Goal: Obtain resource: Obtain resource

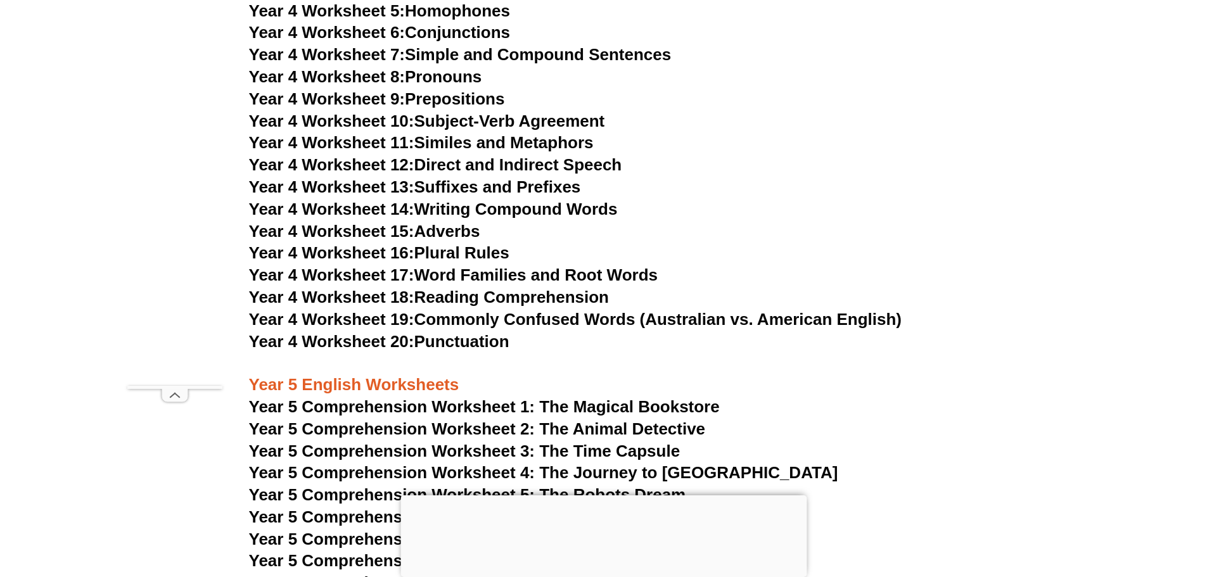
scroll to position [5147, 0]
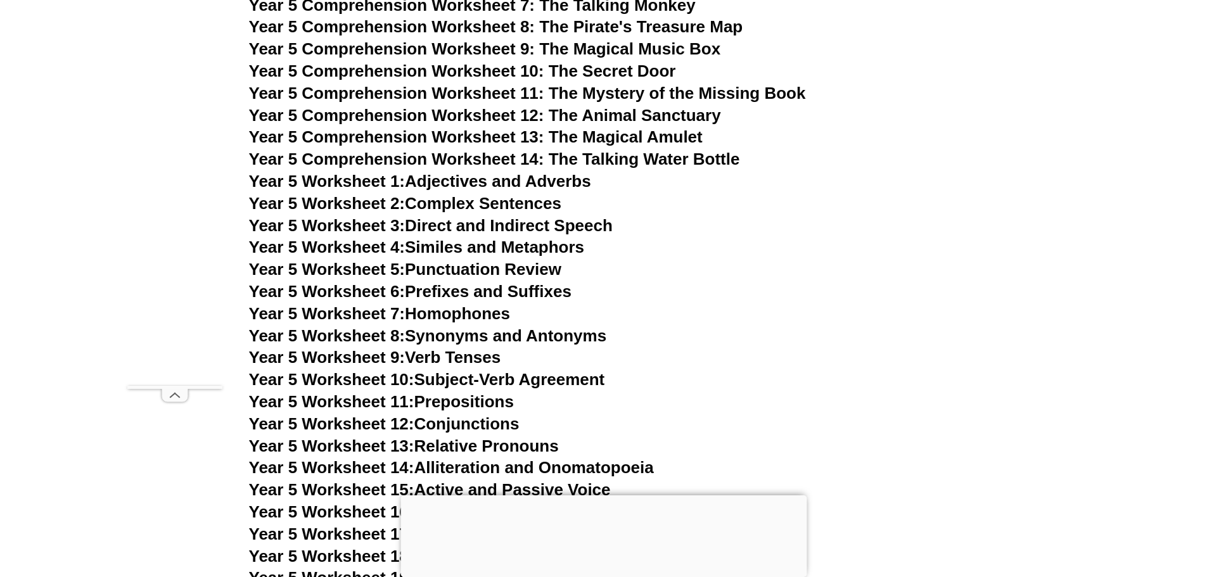
scroll to position [5697, 0]
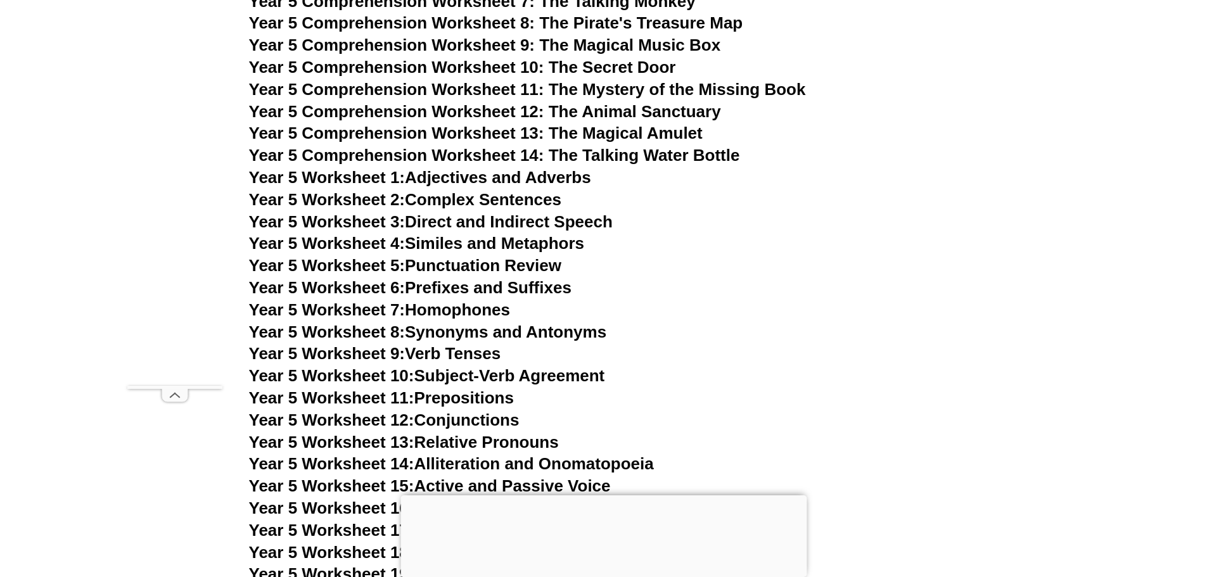
click at [457, 353] on link "Year 5 Worksheet 9: Verb Tenses" at bounding box center [375, 353] width 252 height 19
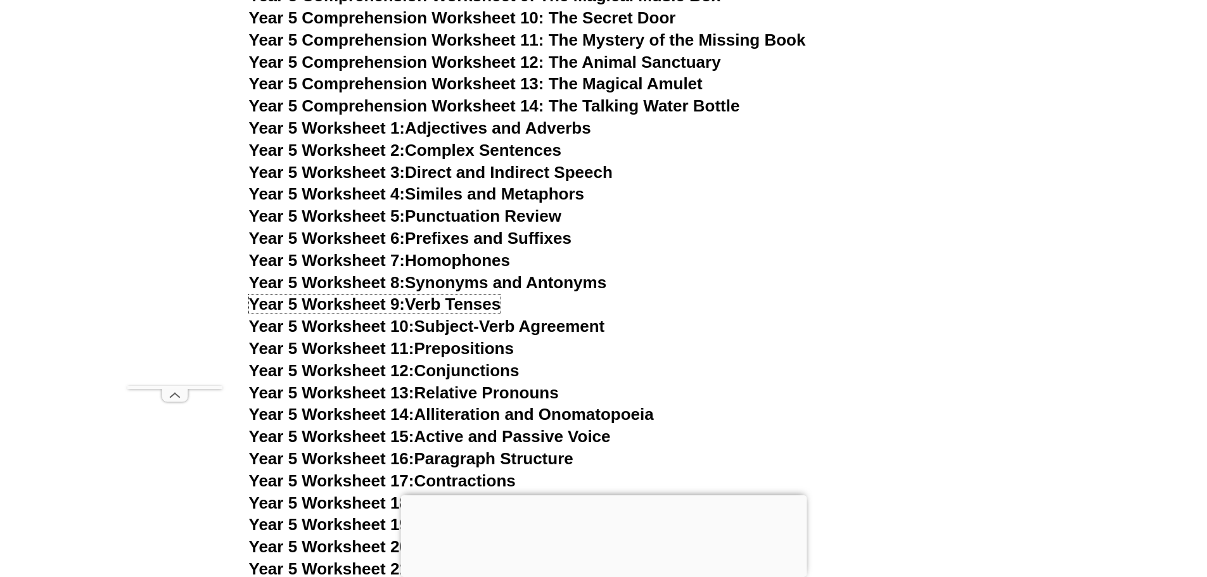
scroll to position [5747, 0]
click at [414, 326] on span "Year 5 Worksheet 10:" at bounding box center [331, 325] width 165 height 19
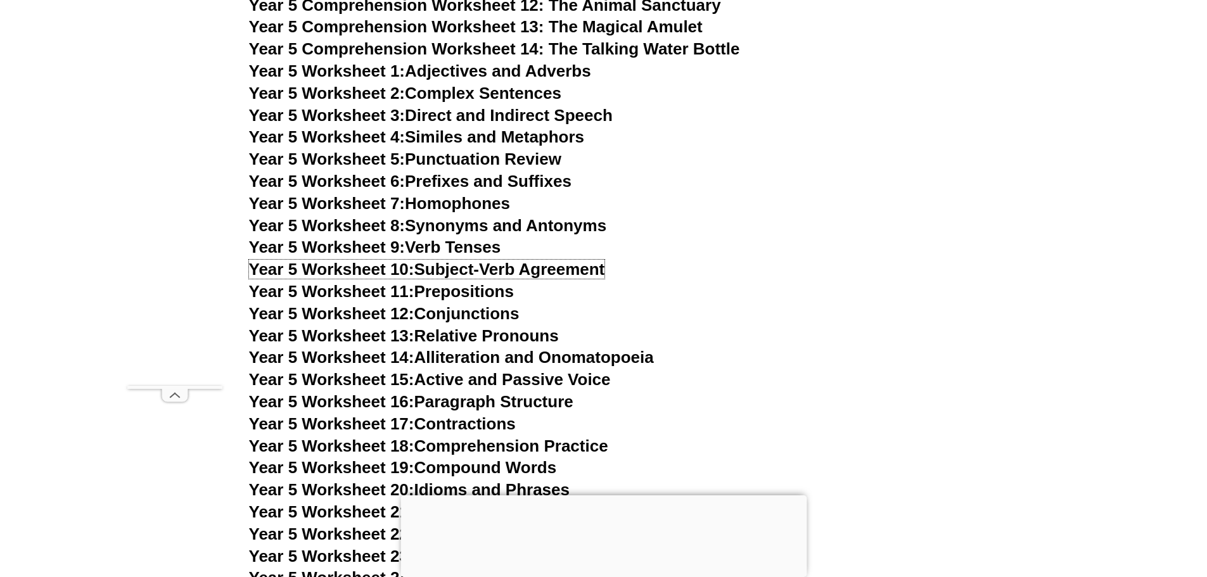
scroll to position [5804, 0]
click at [439, 321] on link "Year 5 Worksheet 12: Conjunctions" at bounding box center [384, 313] width 271 height 19
click at [407, 330] on span "Year 5 Worksheet 13:" at bounding box center [331, 335] width 165 height 19
click at [449, 359] on link "Year 5 Worksheet 14: Alliteration and Onomatopoeia" at bounding box center [451, 356] width 405 height 19
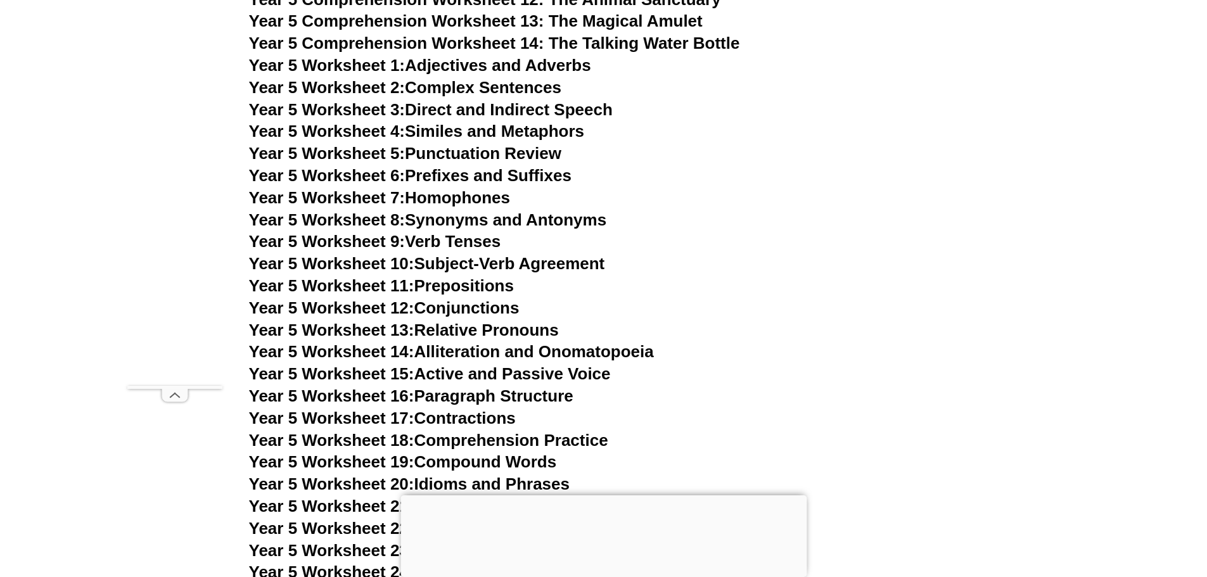
scroll to position [5806, 0]
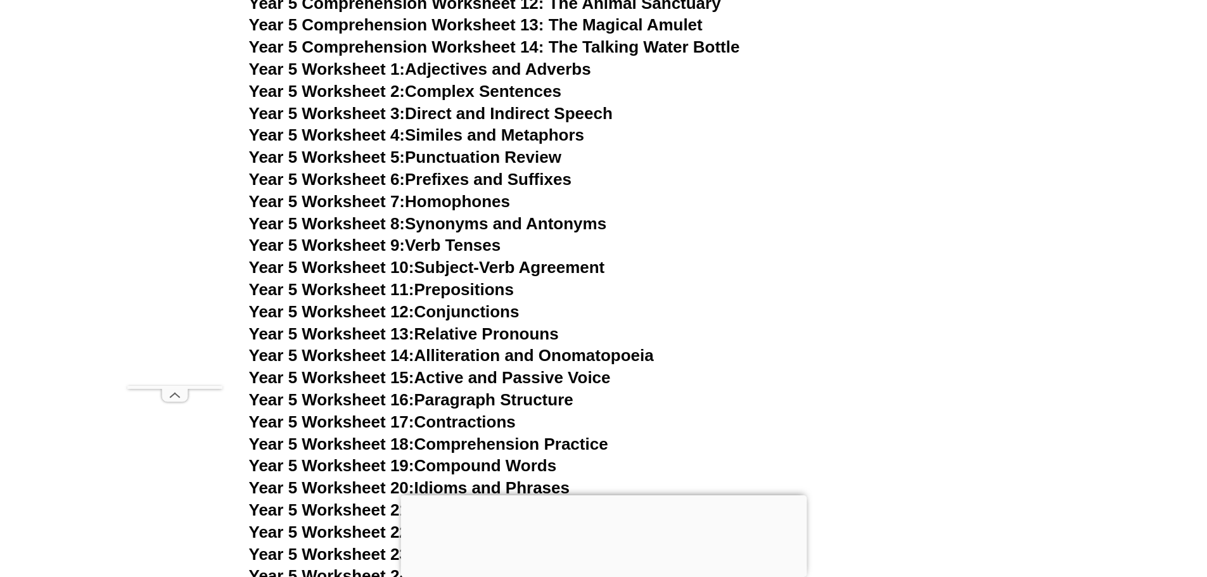
click at [437, 397] on link "Year 5 Worksheet 16: Paragraph Structure" at bounding box center [411, 399] width 324 height 19
click at [414, 401] on span "Year 5 Worksheet 16:" at bounding box center [331, 399] width 165 height 19
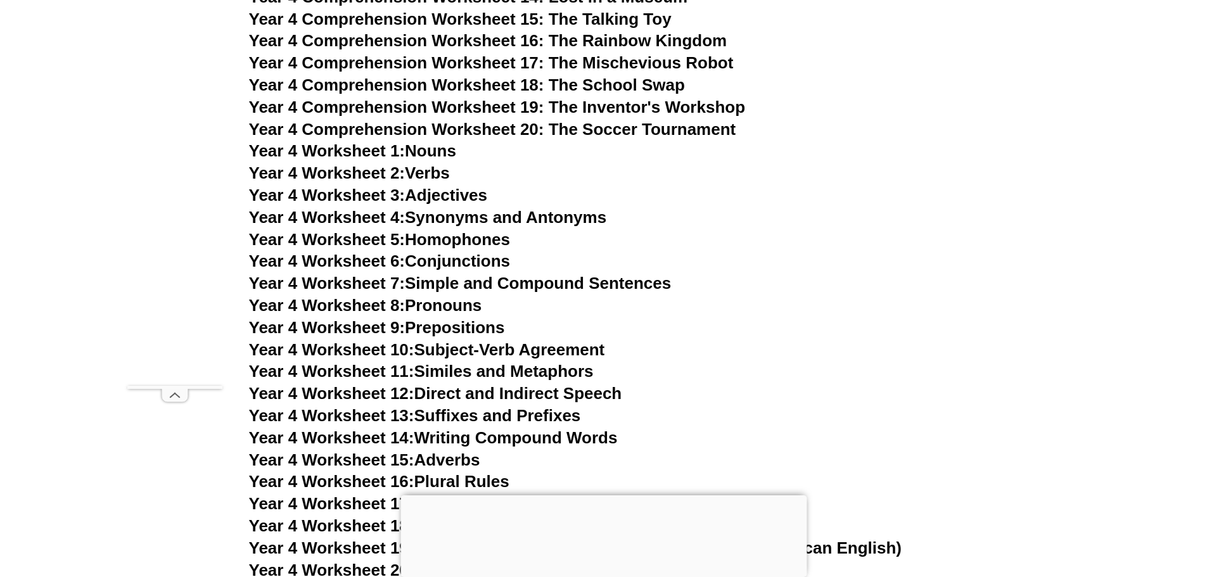
scroll to position [4930, 0]
click at [432, 173] on link "Year 4 Worksheet 2: Verbs" at bounding box center [349, 173] width 201 height 19
